Goal: Navigation & Orientation: Find specific page/section

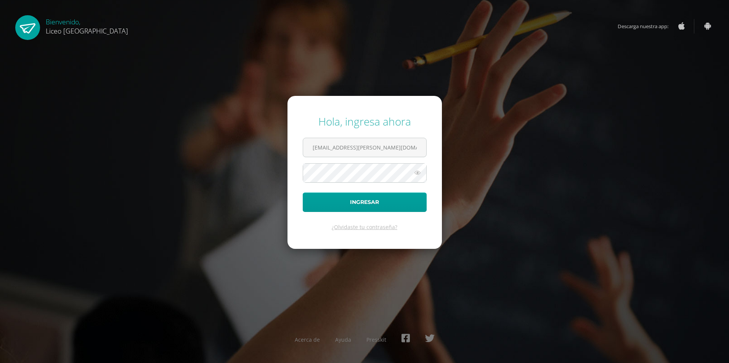
type input "[EMAIL_ADDRESS][PERSON_NAME][DOMAIN_NAME]"
click at [303, 193] on button "Ingresar" at bounding box center [365, 202] width 124 height 19
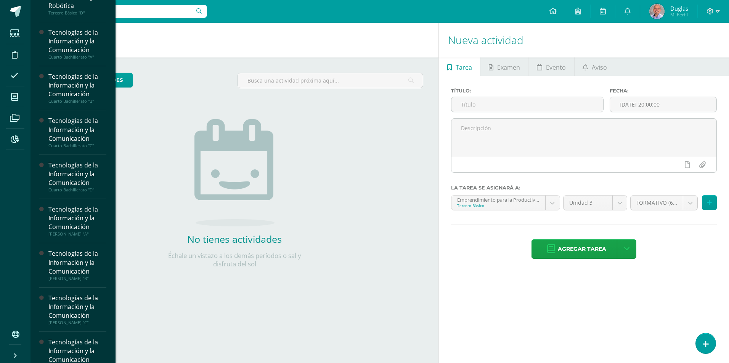
scroll to position [203, 0]
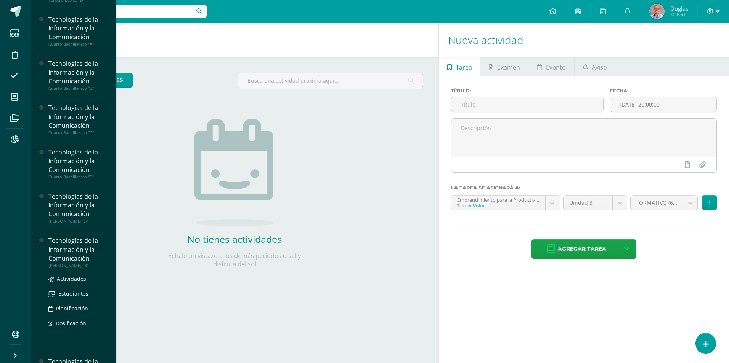
click at [56, 247] on div "Tecnologías de la Información y la Comunicación" at bounding box center [77, 250] width 58 height 26
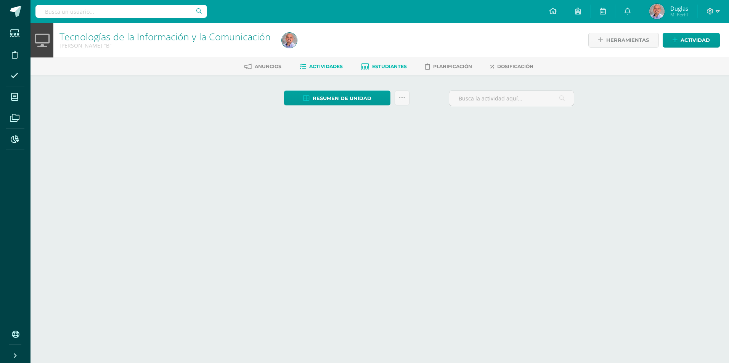
click at [392, 66] on span "Estudiantes" at bounding box center [389, 67] width 35 height 6
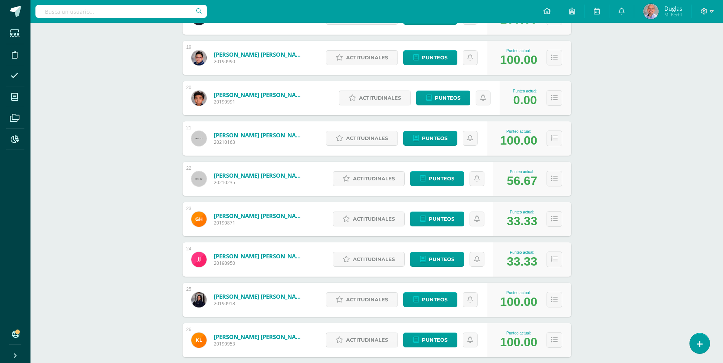
scroll to position [864, 0]
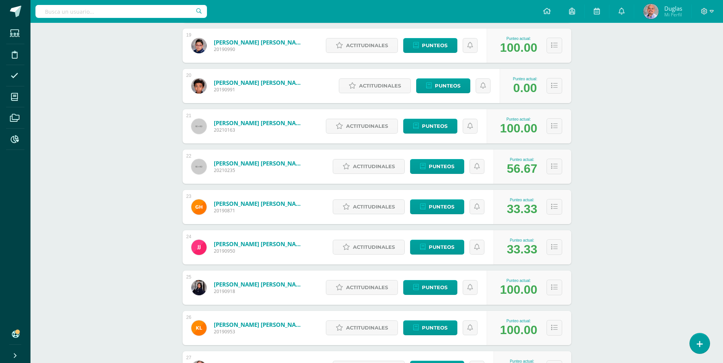
click at [630, 76] on div "Tecnologías de la Información y la Comunicación Quinto Bachillerato "B" Herrami…" at bounding box center [376, 161] width 692 height 2005
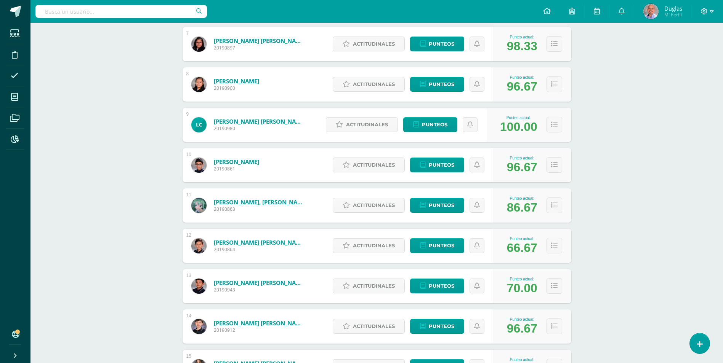
scroll to position [419, 0]
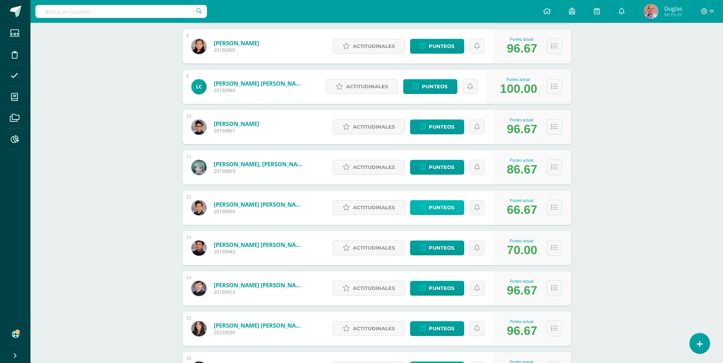
click at [431, 208] on span "Punteos" at bounding box center [442, 208] width 26 height 14
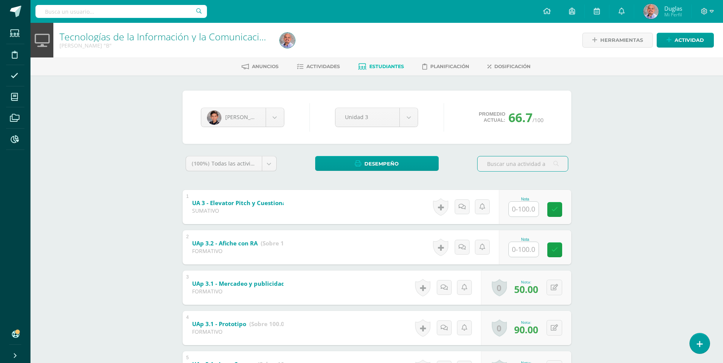
scroll to position [38, 0]
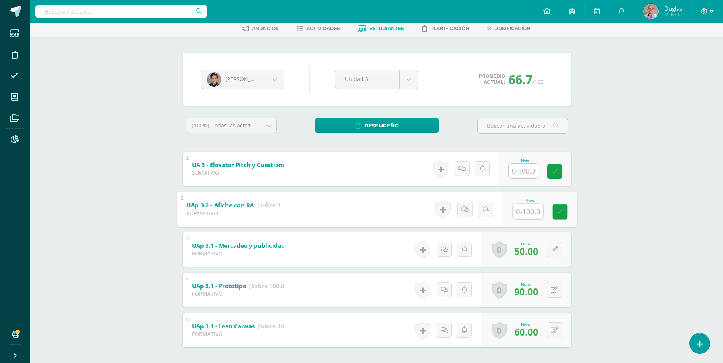
click at [518, 212] on input "text" at bounding box center [527, 211] width 30 height 15
type input "0"
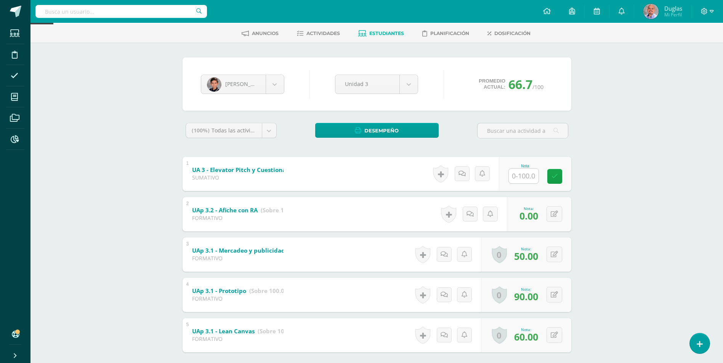
scroll to position [0, 0]
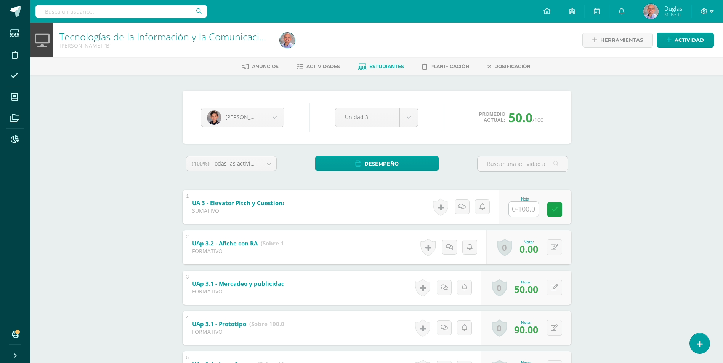
click at [394, 66] on span "Estudiantes" at bounding box center [386, 67] width 35 height 6
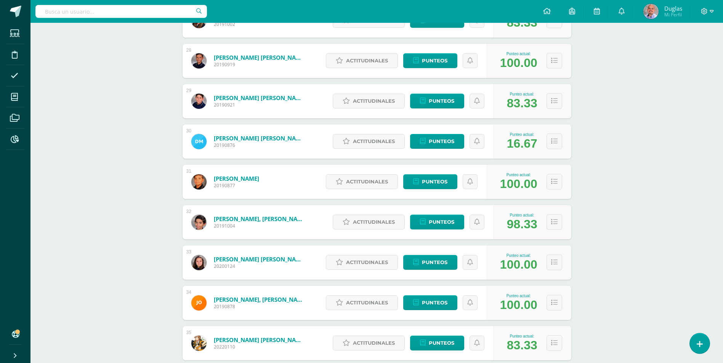
scroll to position [1164, 0]
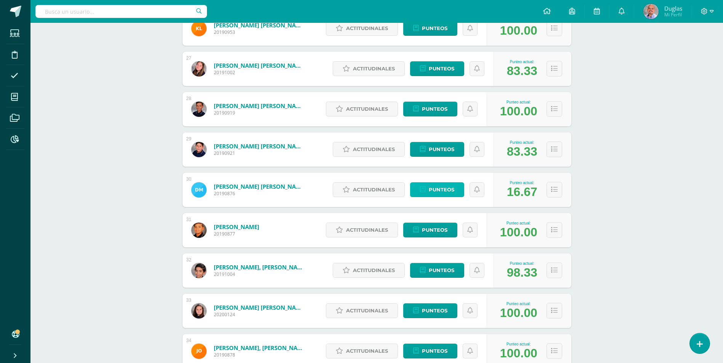
click at [437, 187] on span "Punteos" at bounding box center [442, 190] width 26 height 14
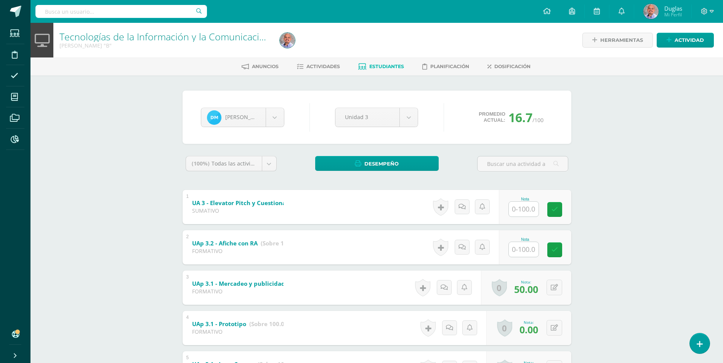
click at [386, 64] on span "Estudiantes" at bounding box center [386, 67] width 35 height 6
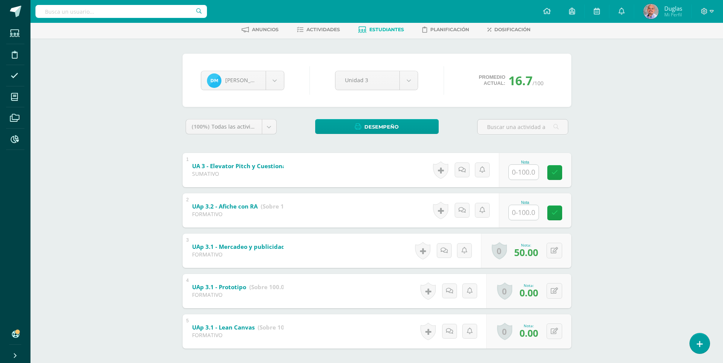
scroll to position [73, 0]
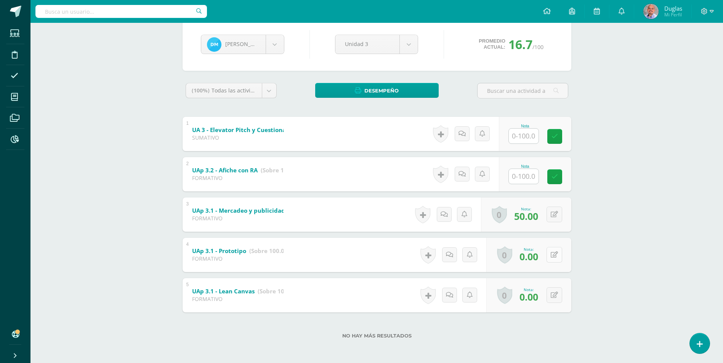
click at [560, 254] on button at bounding box center [554, 255] width 16 height 16
type input "100"
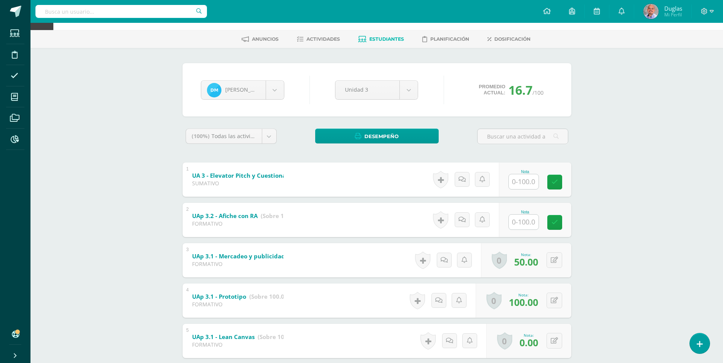
scroll to position [0, 0]
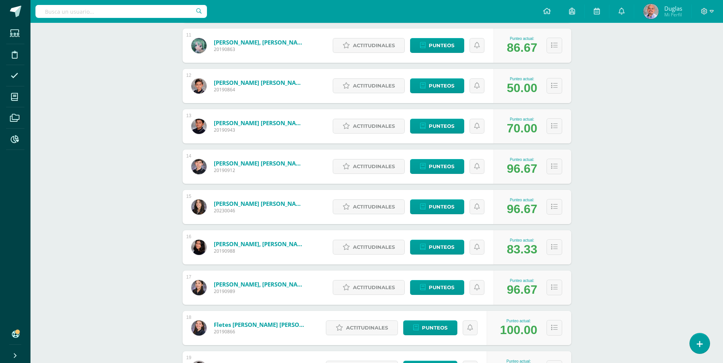
scroll to position [500, 0]
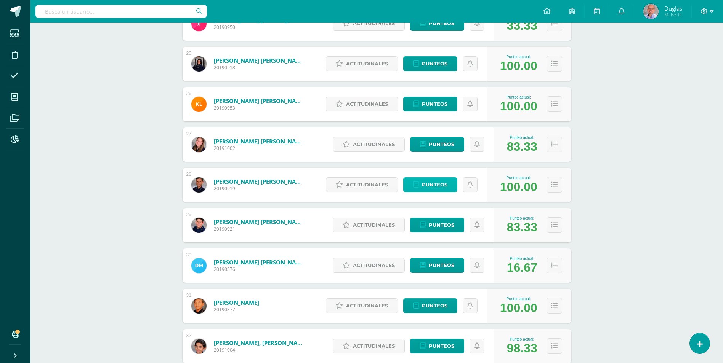
click at [423, 184] on span "Punteos" at bounding box center [435, 185] width 26 height 14
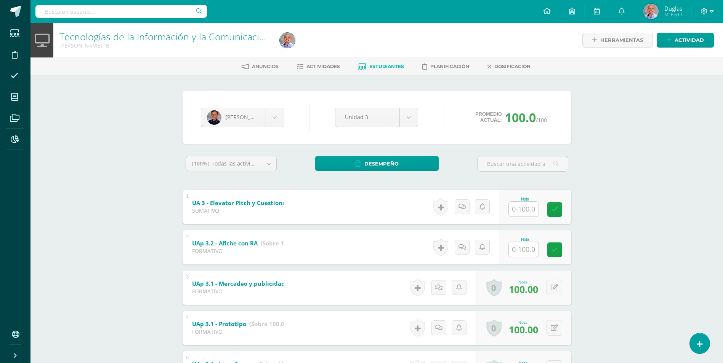
scroll to position [73, 0]
click at [380, 64] on span "Estudiantes" at bounding box center [386, 67] width 35 height 6
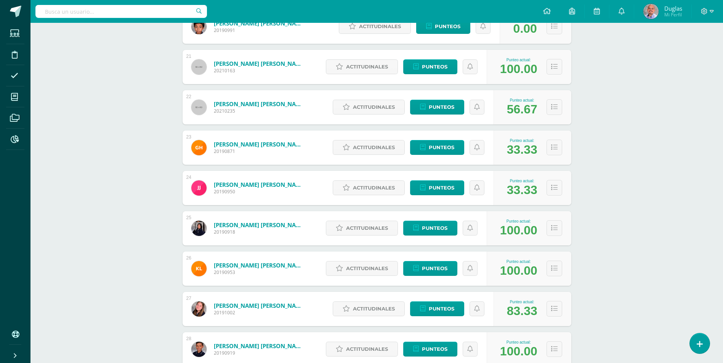
scroll to position [876, 0]
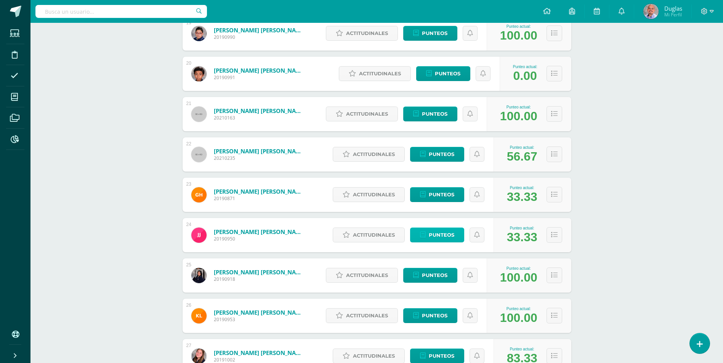
click at [443, 229] on span "Punteos" at bounding box center [442, 235] width 26 height 14
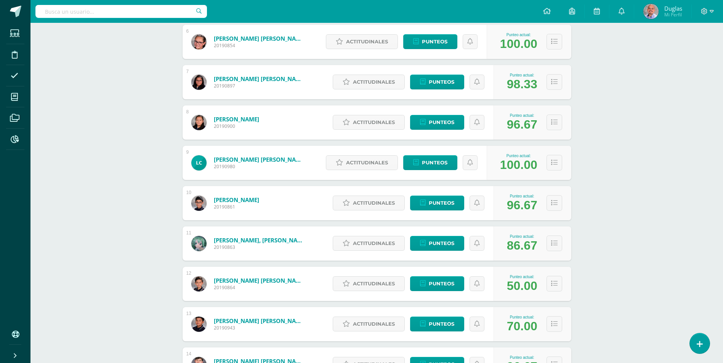
scroll to position [495, 0]
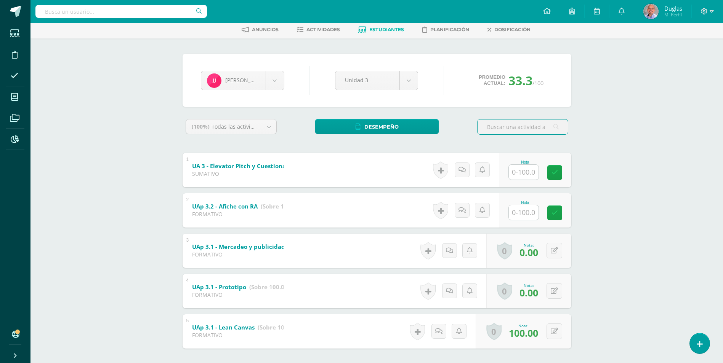
scroll to position [73, 0]
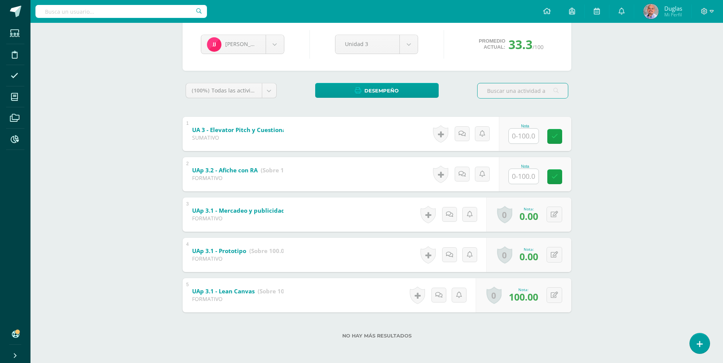
click at [525, 173] on input "text" at bounding box center [524, 176] width 30 height 15
type input "25"
drag, startPoint x: 655, startPoint y: 185, endPoint x: 651, endPoint y: 195, distance: 10.6
click at [654, 186] on div "Tecnologías de la Información y la Comunicación [PERSON_NAME] "B" Herramientas …" at bounding box center [376, 157] width 692 height 414
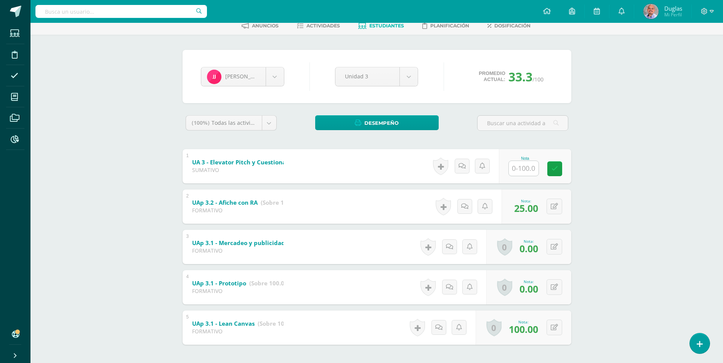
scroll to position [0, 0]
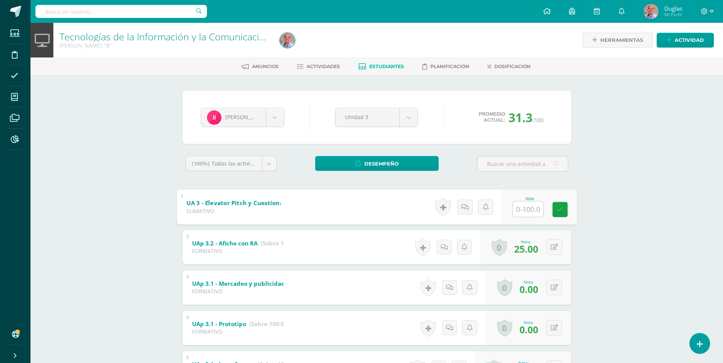
click at [527, 207] on input "text" at bounding box center [527, 209] width 30 height 15
type input "95"
click at [555, 205] on button at bounding box center [559, 207] width 16 height 16
